Goal: Task Accomplishment & Management: Manage account settings

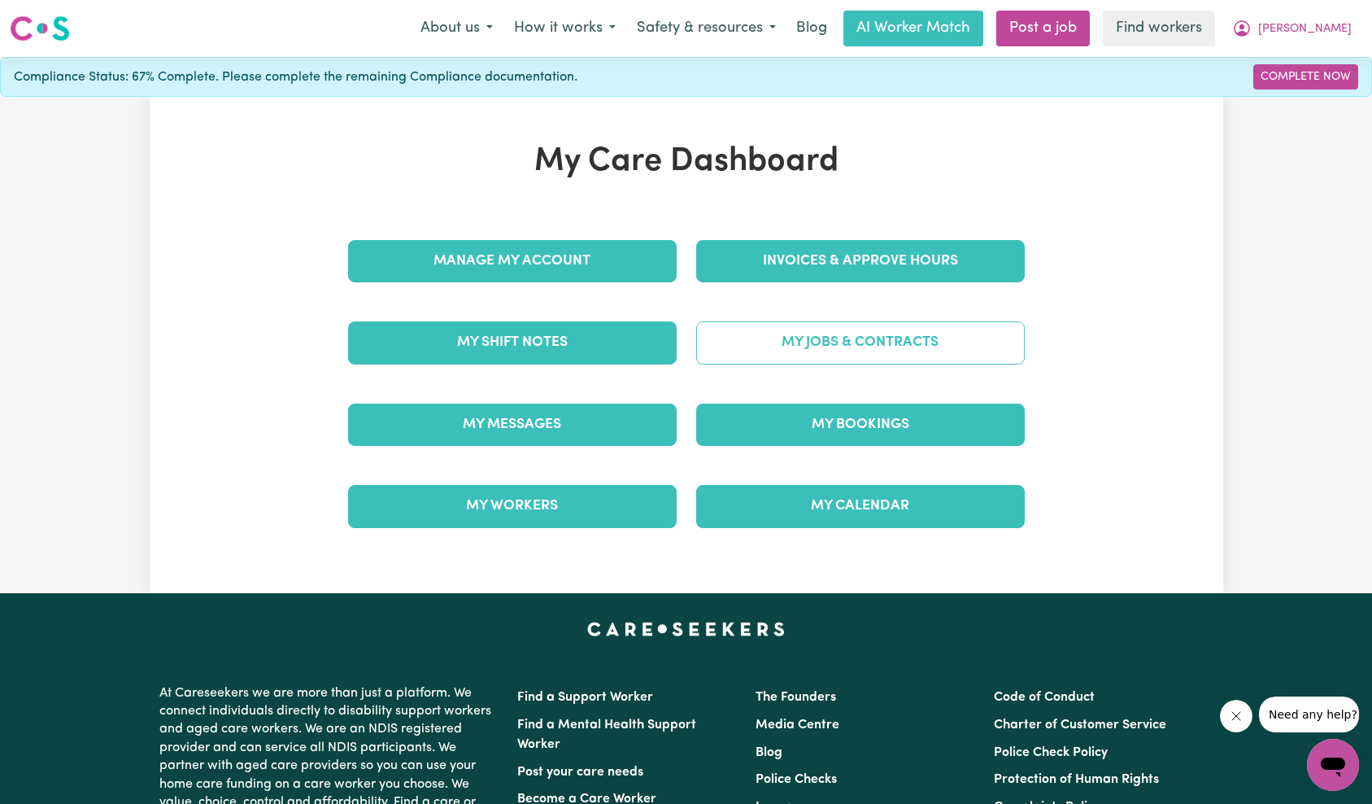
click at [888, 344] on link "My Jobs & Contracts" at bounding box center [860, 342] width 329 height 42
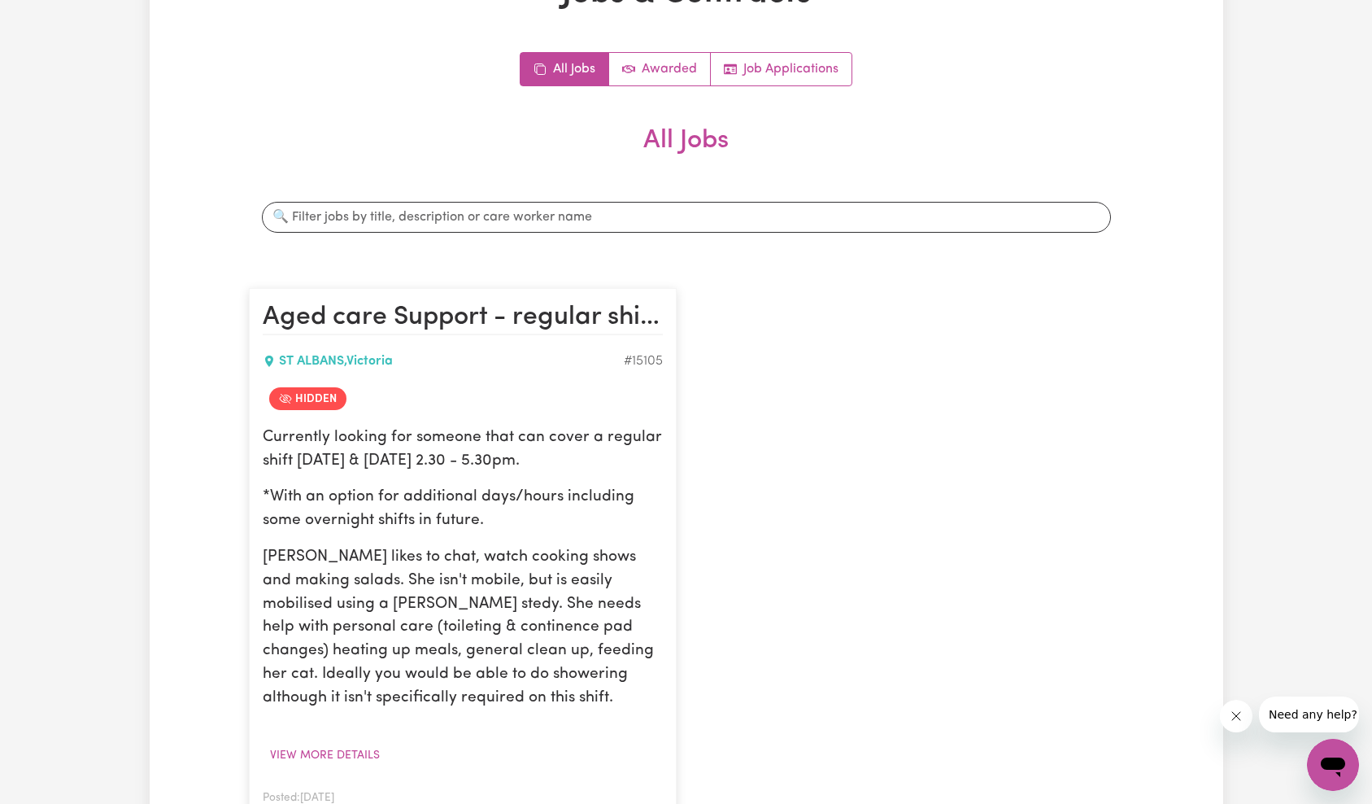
scroll to position [380, 0]
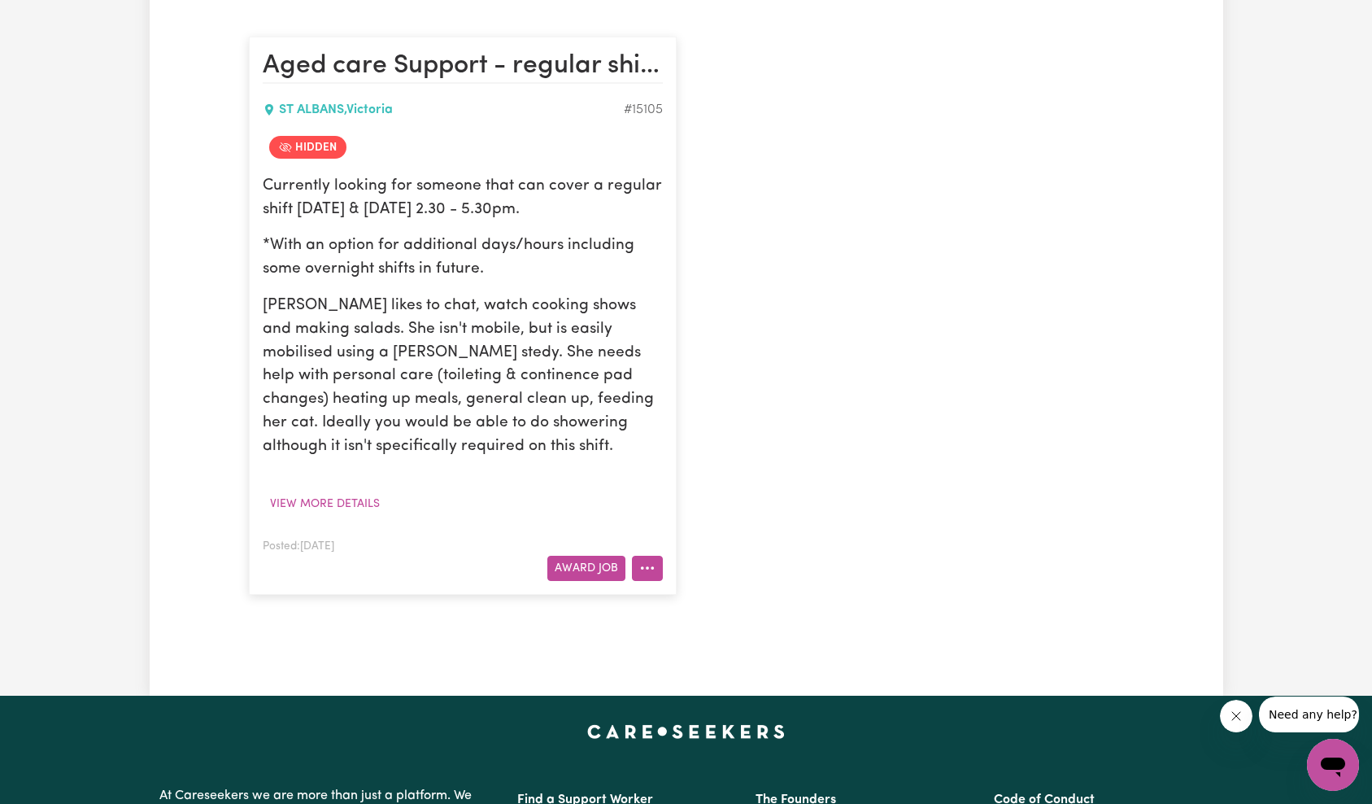
click at [648, 565] on icon "More options" at bounding box center [647, 568] width 16 height 16
click at [817, 363] on div "Aged care Support - regular shifts-Thur/Frid afternoons [GEOGRAPHIC_DATA] # 151…" at bounding box center [686, 315] width 895 height 590
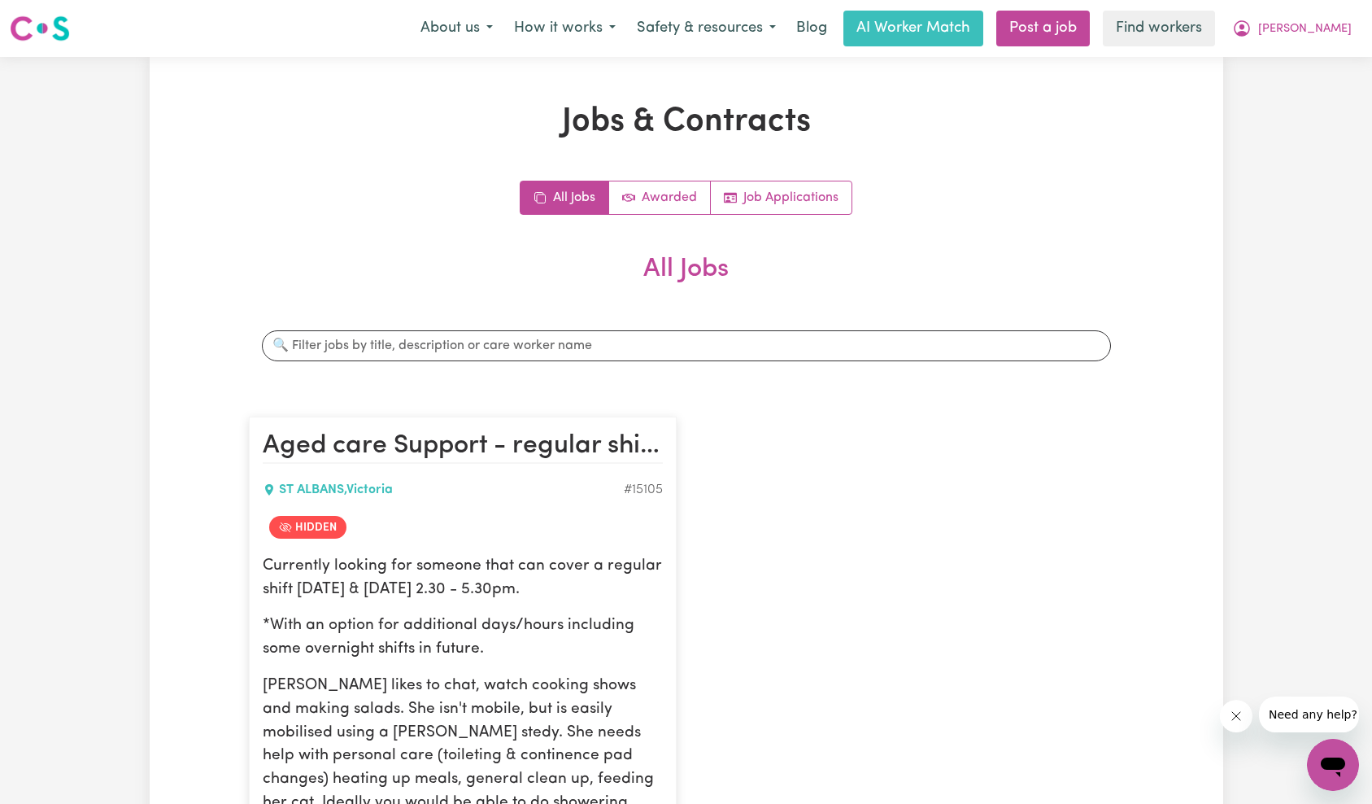
scroll to position [428, 0]
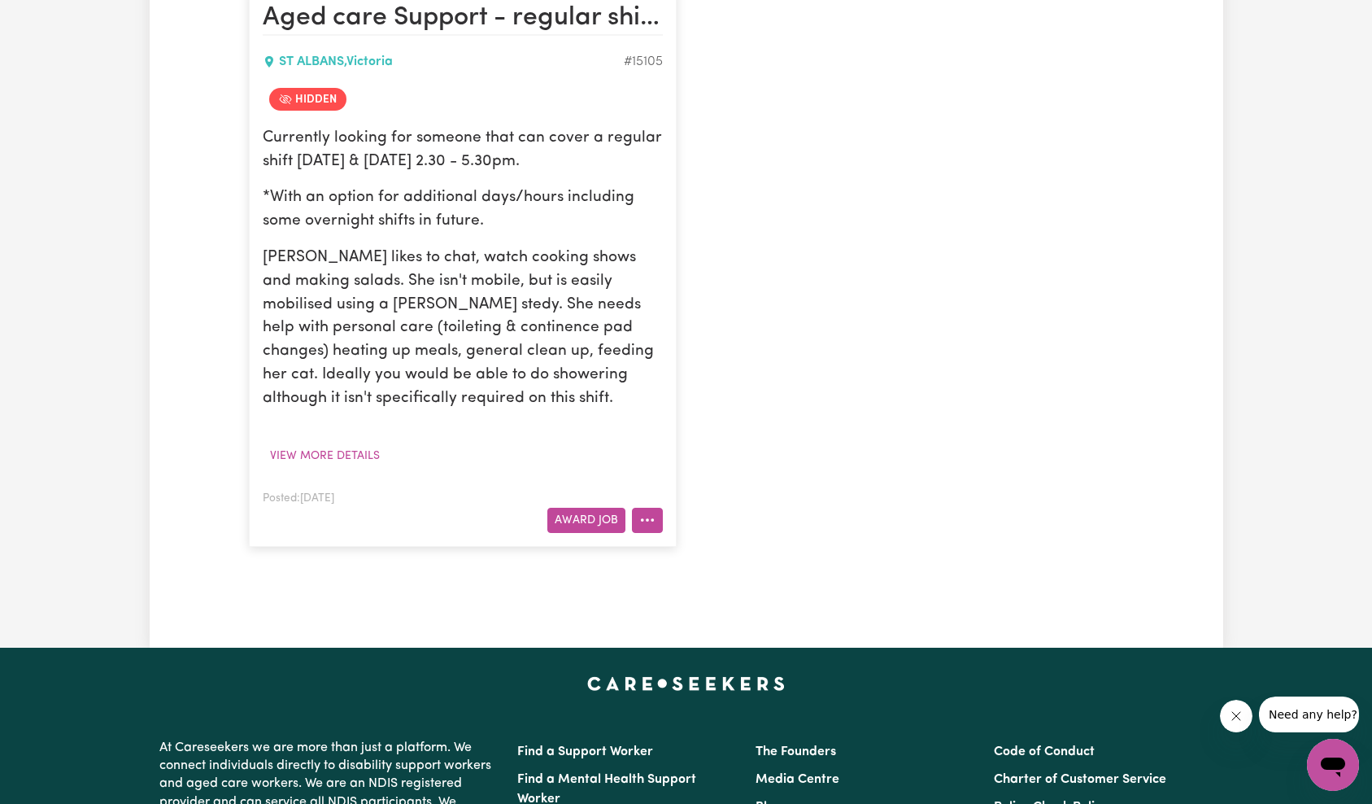
click at [640, 526] on icon "More options" at bounding box center [647, 520] width 16 height 16
click at [714, 498] on div "Aged care Support - regular shifts-Thur/Frid afternoons [GEOGRAPHIC_DATA] # 151…" at bounding box center [686, 267] width 895 height 590
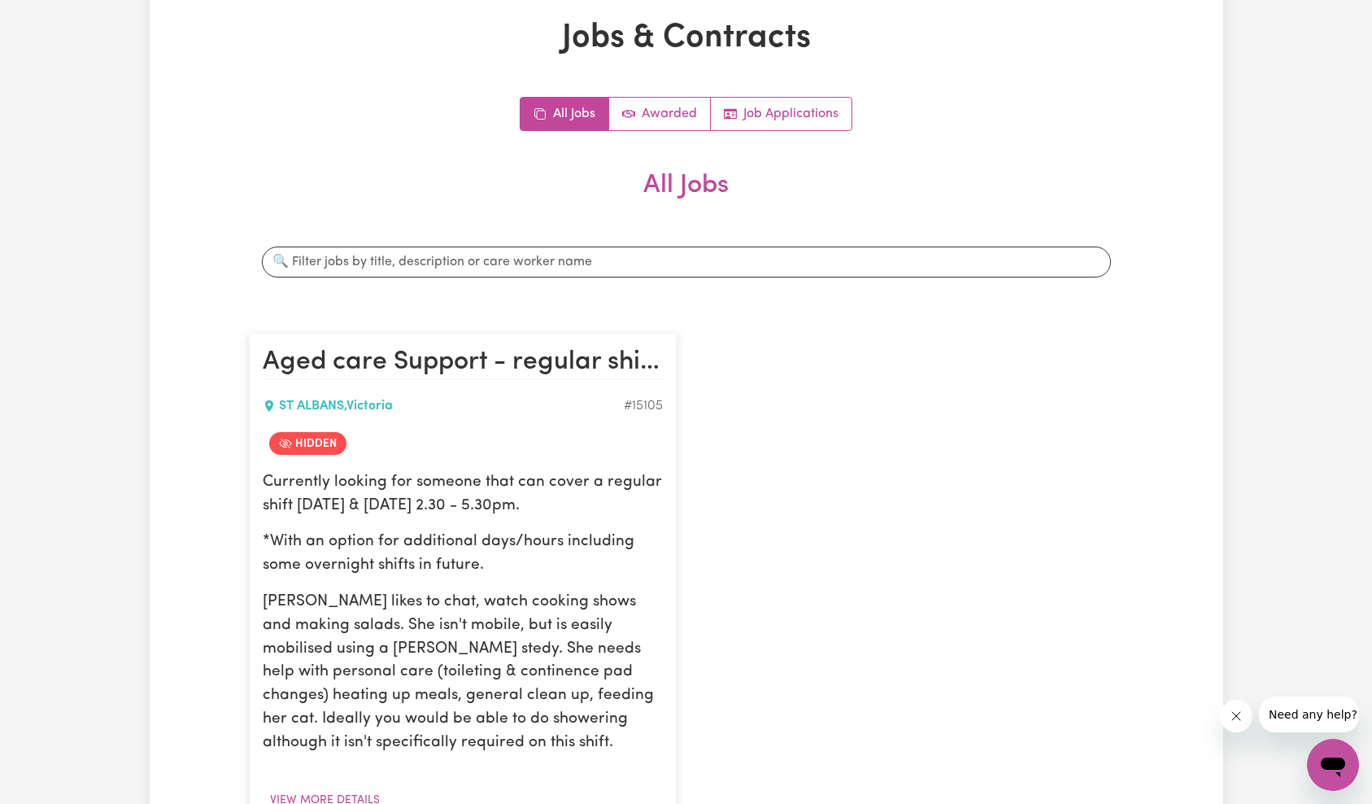
scroll to position [0, 0]
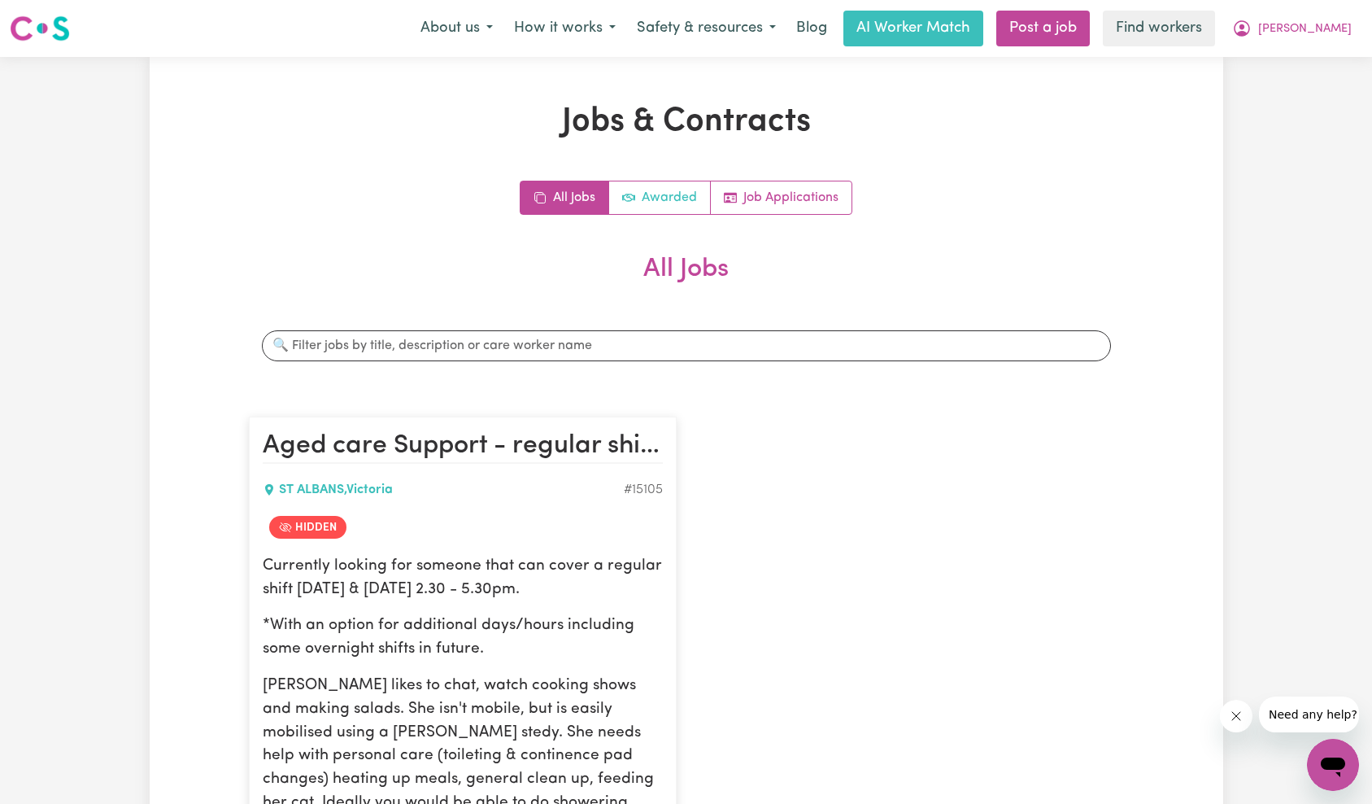
click at [665, 194] on link "Awarded" at bounding box center [660, 197] width 102 height 33
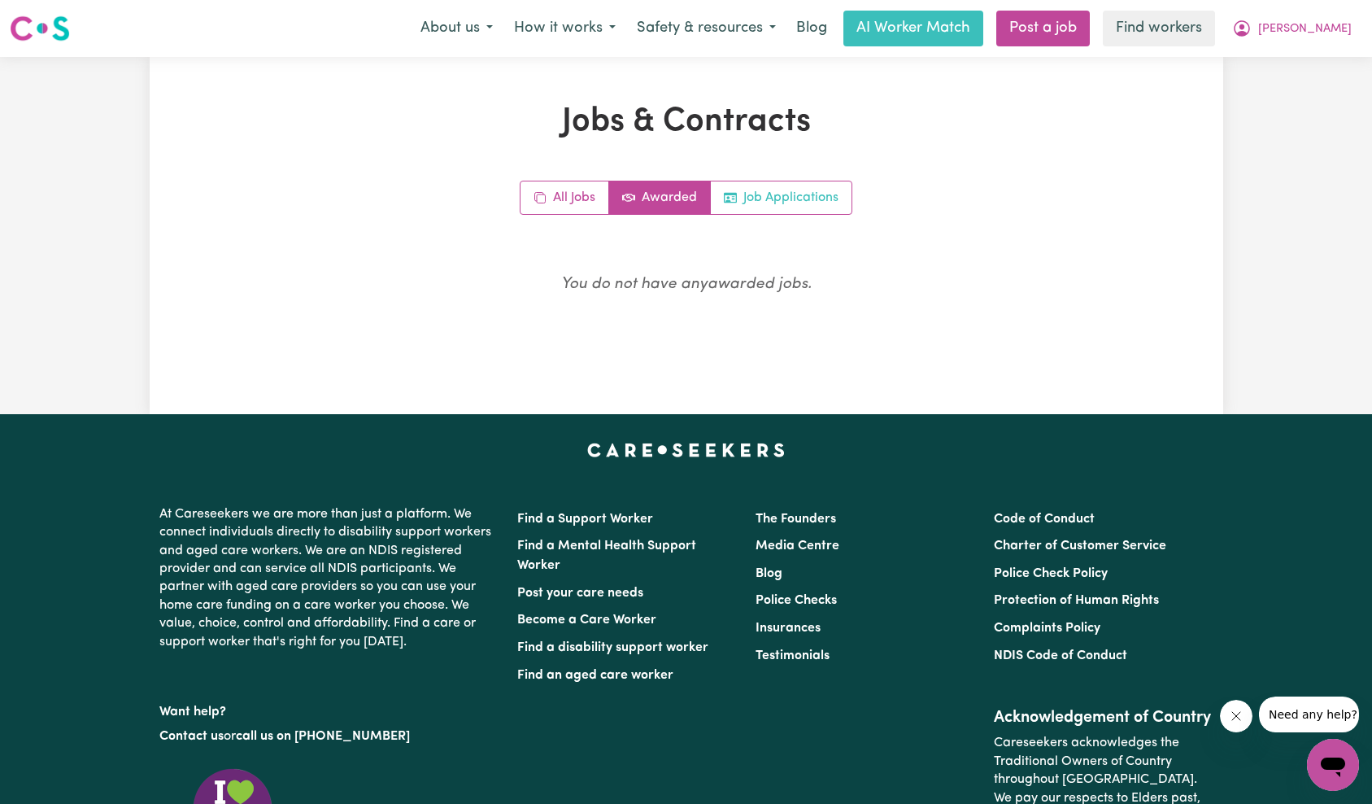
click at [780, 202] on link "Job Applications" at bounding box center [781, 197] width 141 height 33
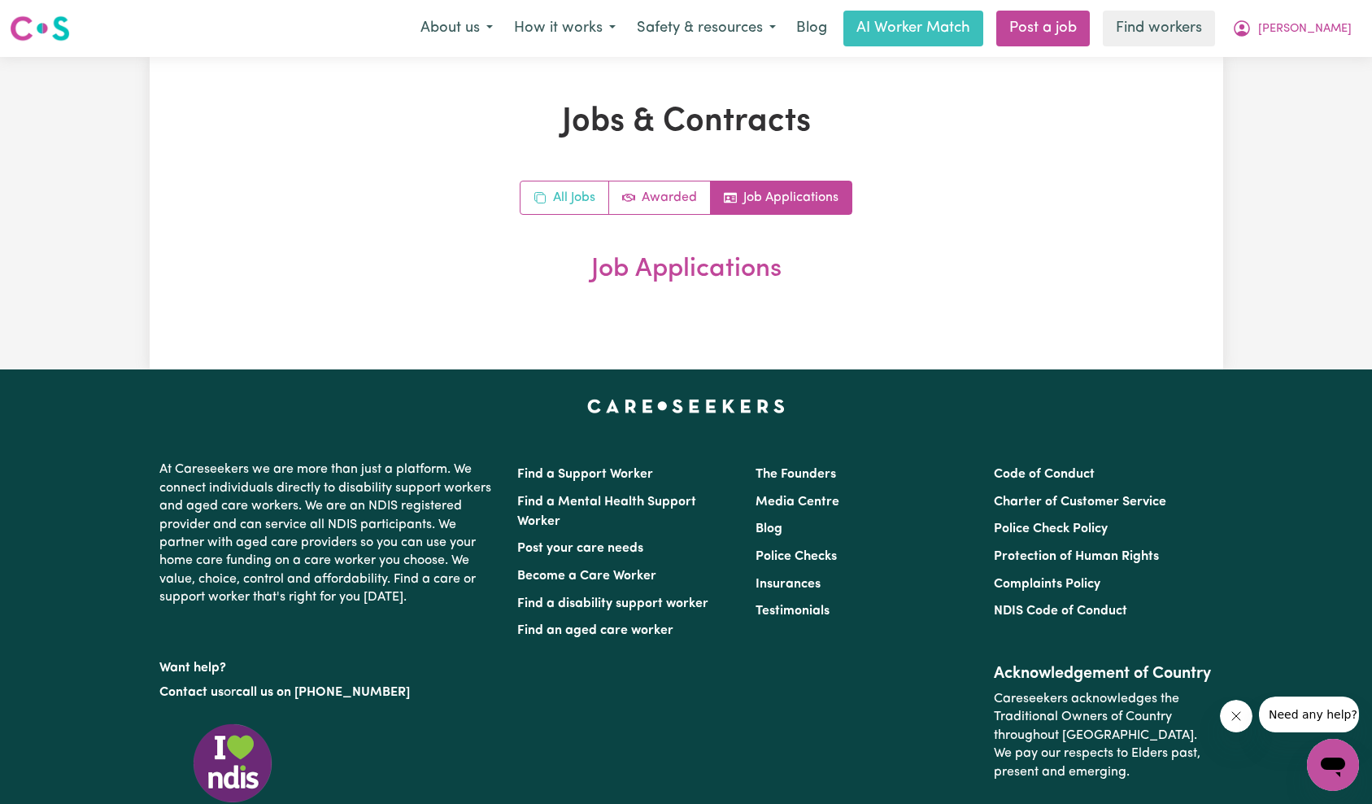
click at [539, 194] on icon "All jobs" at bounding box center [540, 197] width 13 height 13
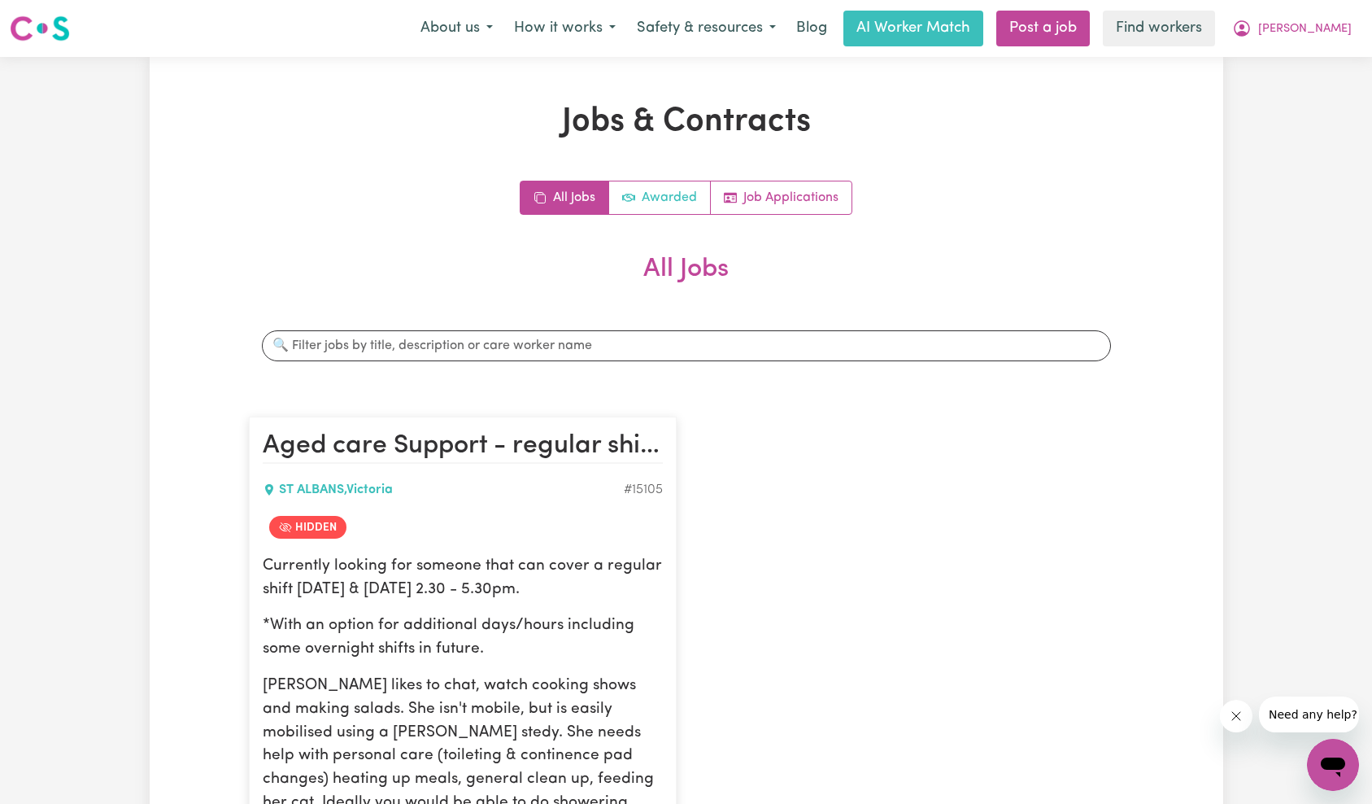
click at [676, 196] on link "Awarded" at bounding box center [660, 197] width 102 height 33
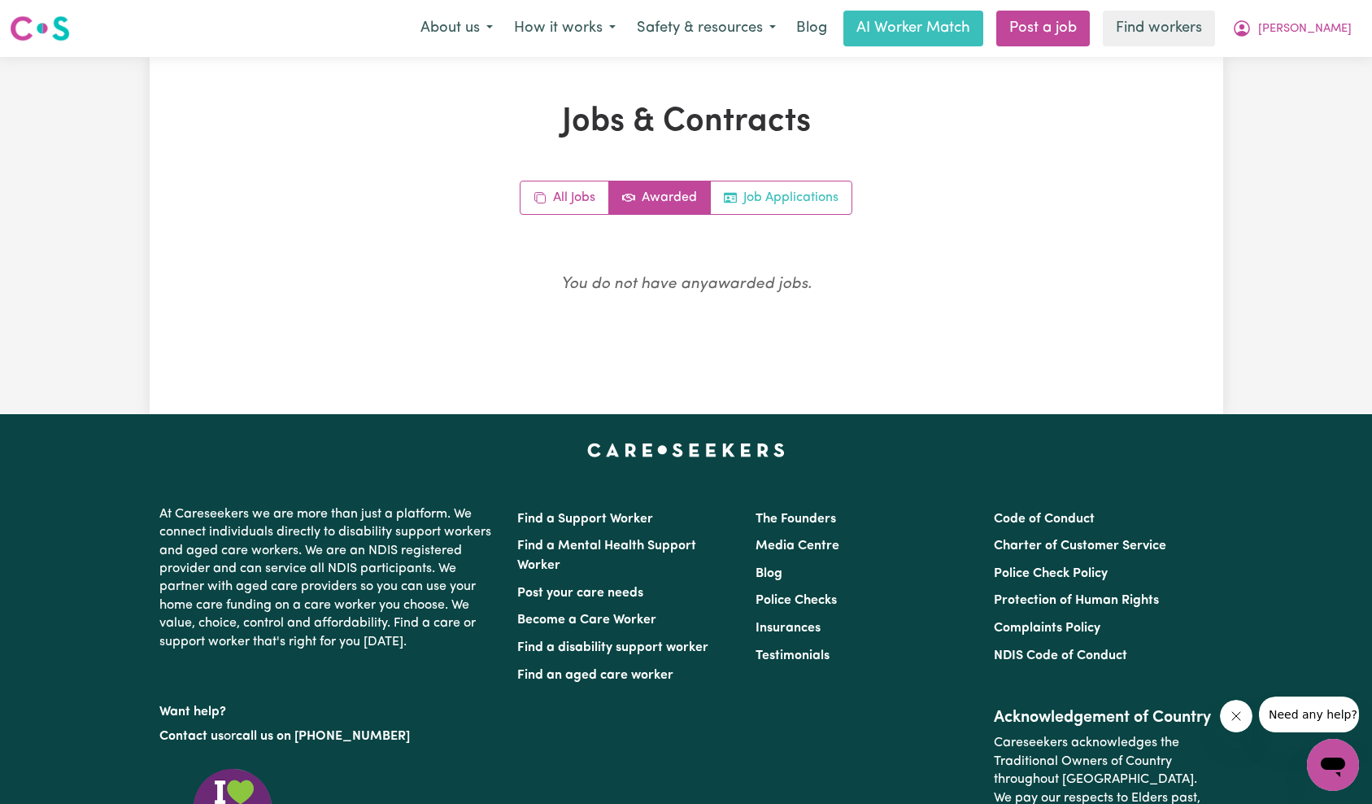
click at [772, 207] on link "Job Applications" at bounding box center [781, 197] width 141 height 33
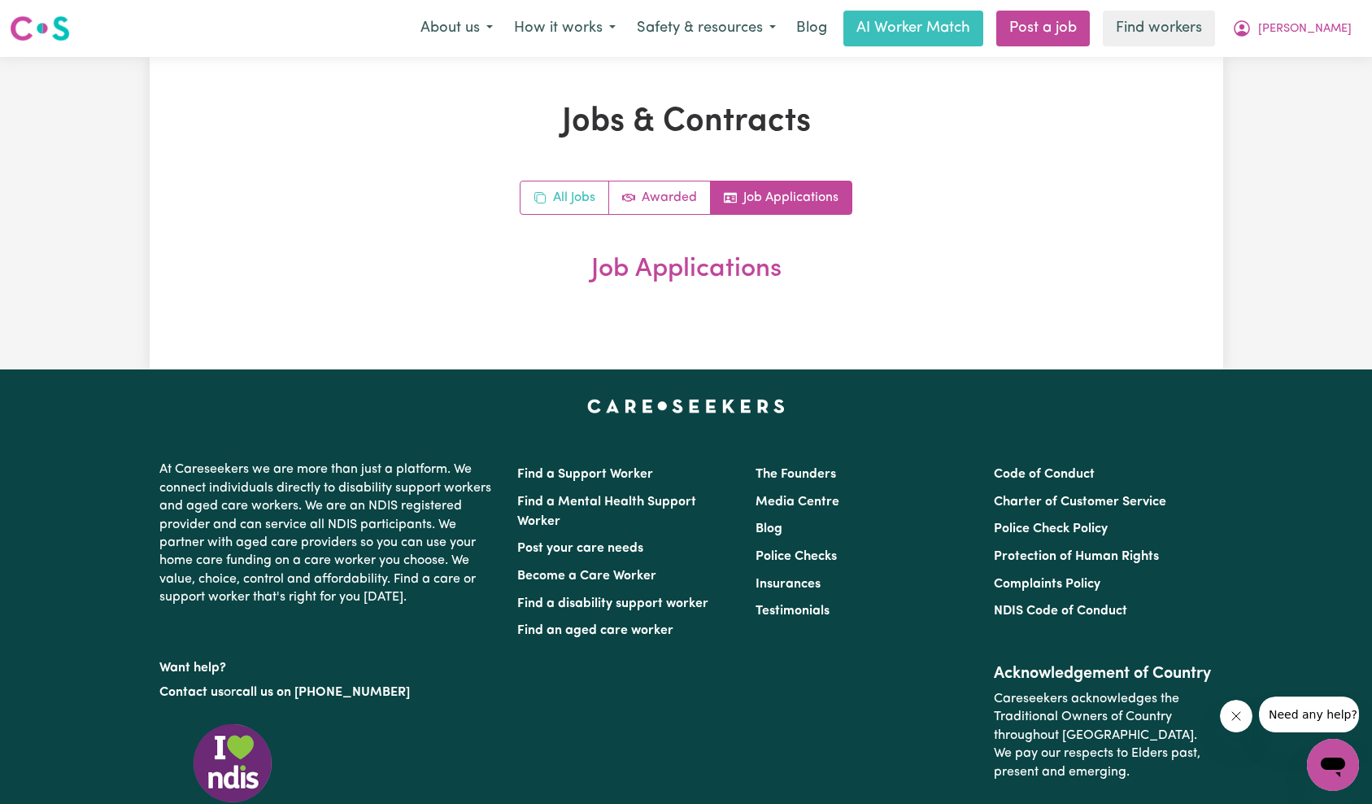
click at [567, 187] on link "All Jobs" at bounding box center [565, 197] width 89 height 33
